Goal: Navigation & Orientation: Find specific page/section

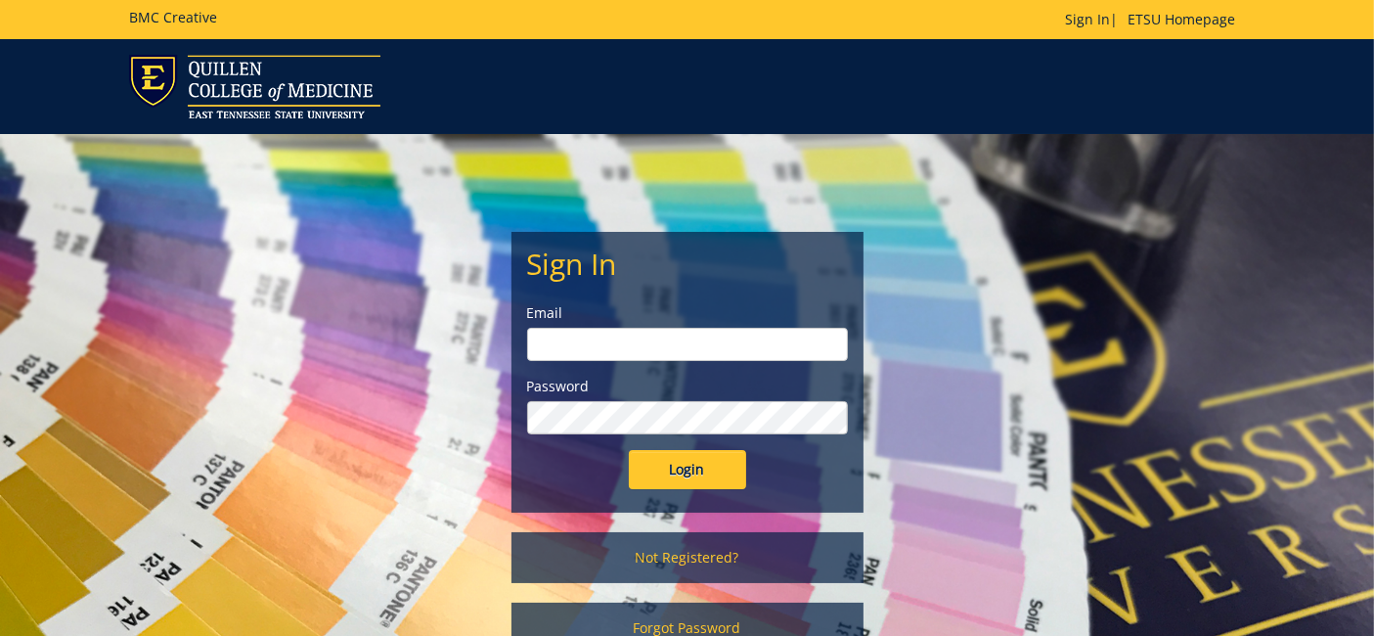
type input "[EMAIL_ADDRESS][DOMAIN_NAME]"
click at [712, 475] on input "Login" at bounding box center [687, 469] width 117 height 39
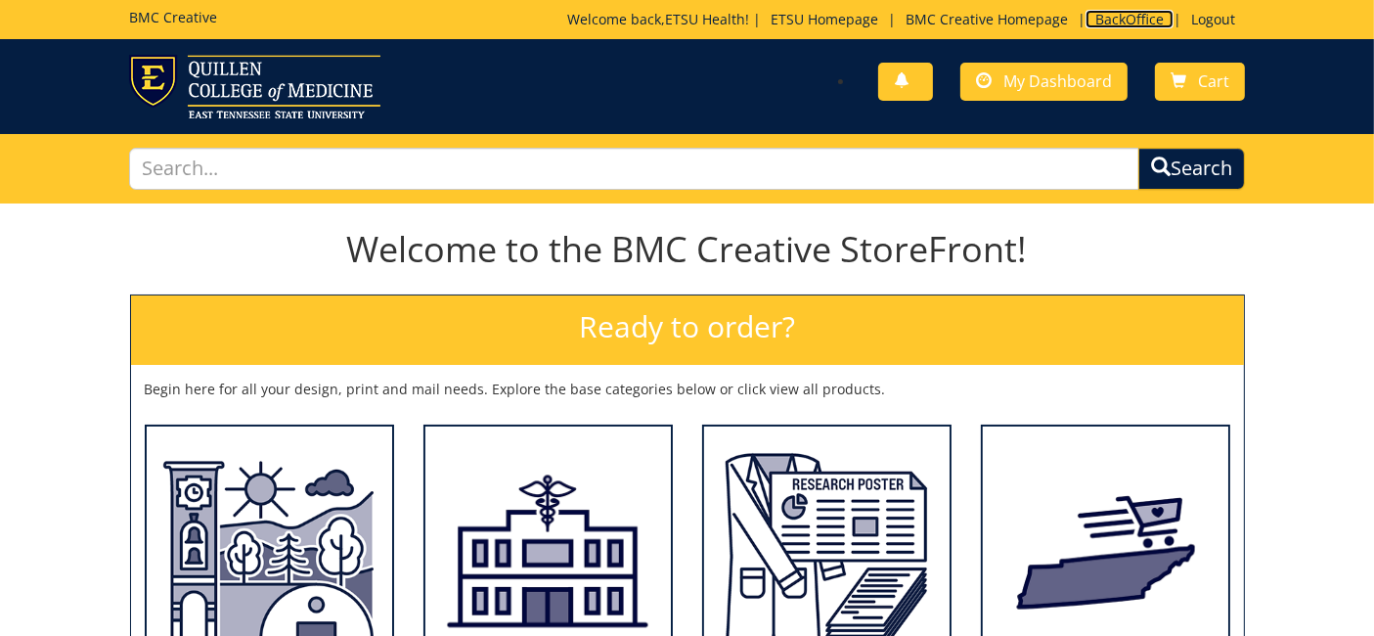
click at [1119, 20] on link "BackOffice" at bounding box center [1130, 19] width 88 height 19
